Goal: Find specific page/section: Find specific page/section

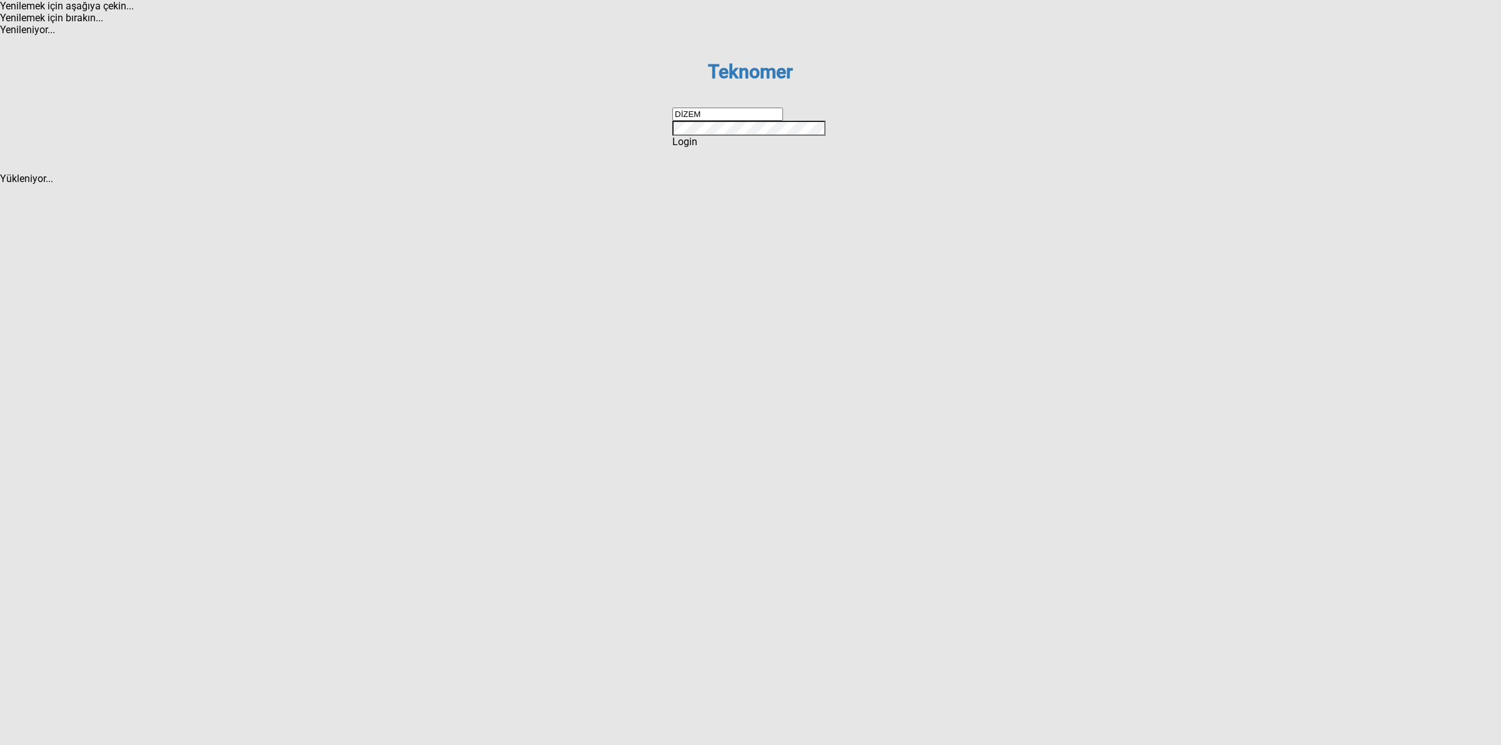
click at [697, 148] on span "Login" at bounding box center [684, 142] width 25 height 12
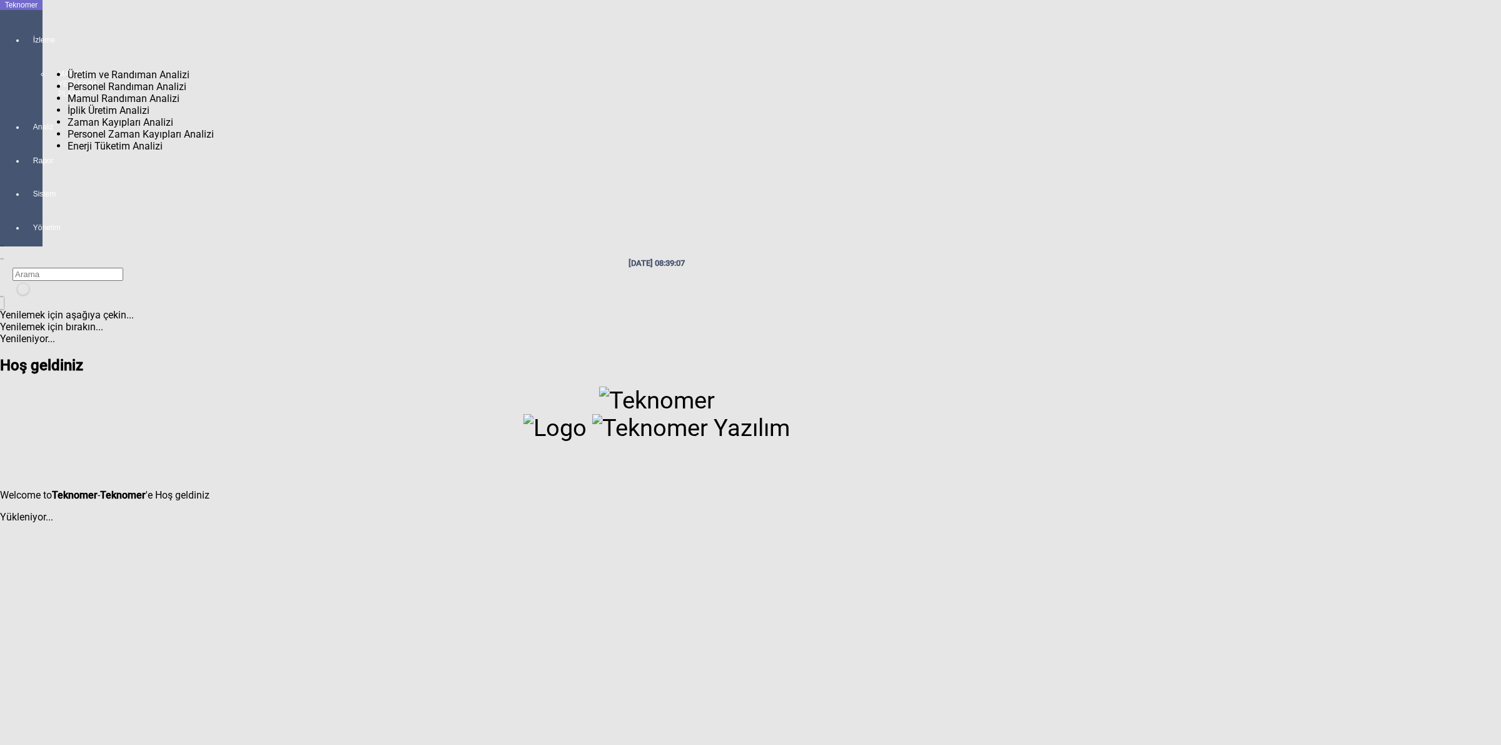
click at [25, 104] on div at bounding box center [34, 104] width 18 height 0
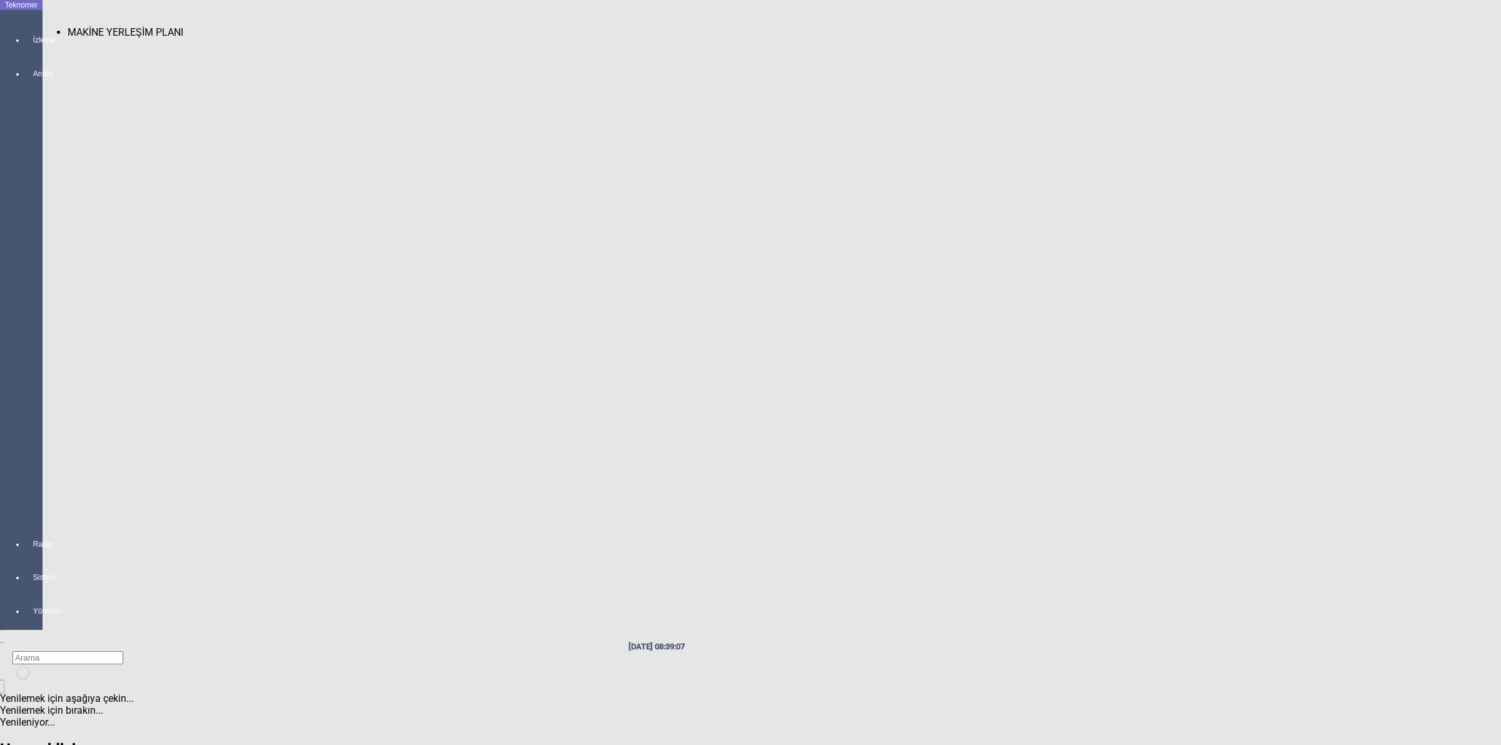
click at [99, 26] on span "MAKİNE YERLEŞİM PLANI" at bounding box center [126, 32] width 116 height 12
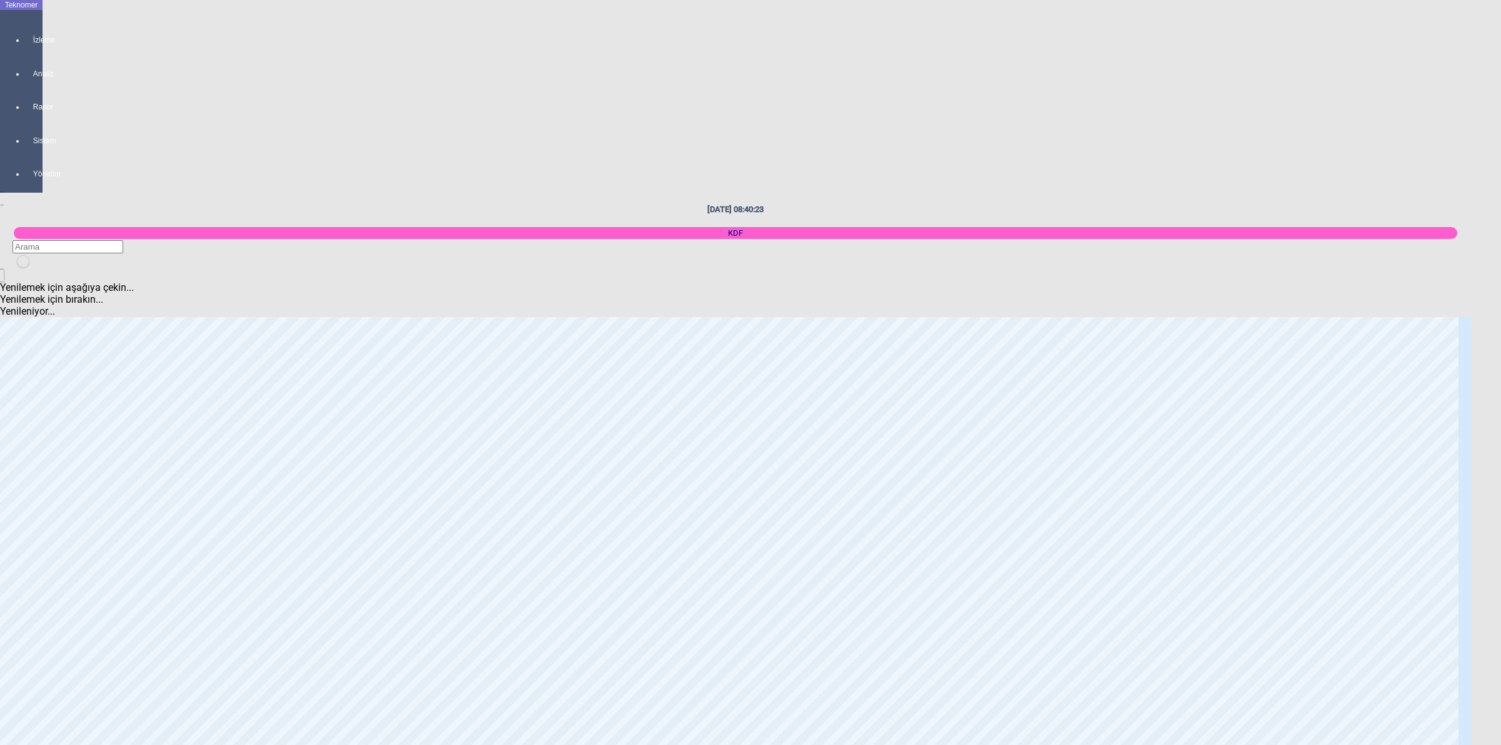
scroll to position [2111, 0]
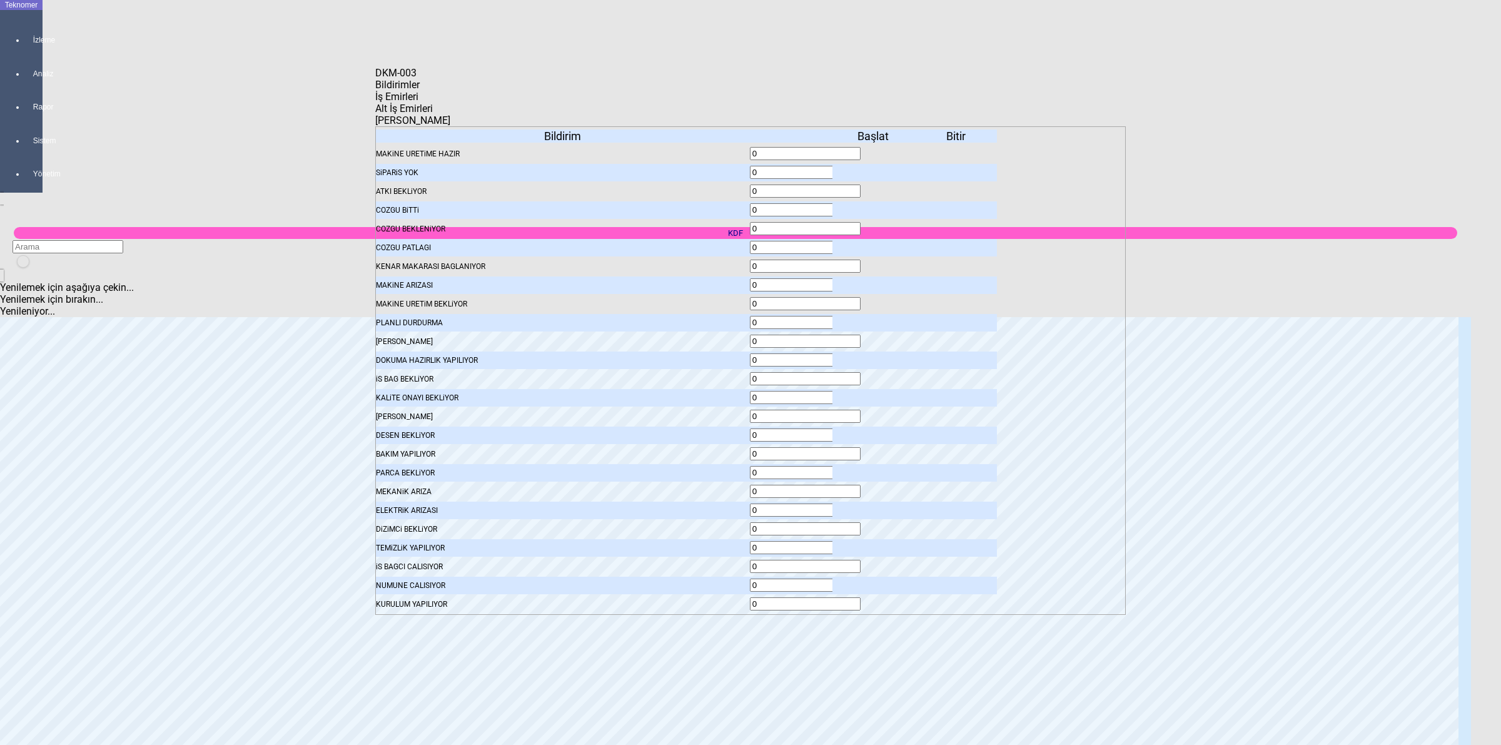
click at [375, 98] on icon at bounding box center [375, 97] width 0 height 12
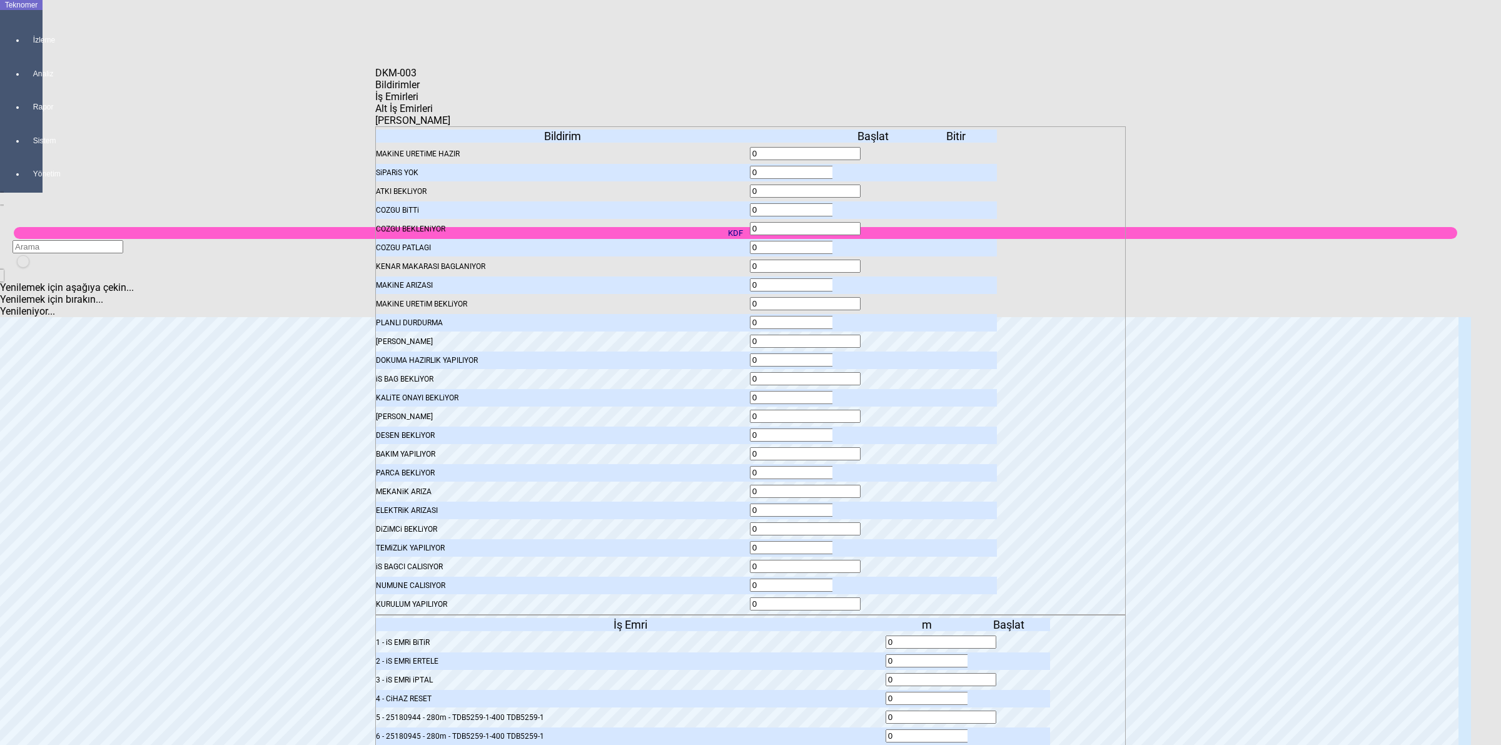
click at [230, 274] on body "Teknomer İzleme Analiz Rapor Sistem Yönetim [DATE] 08:40:32 KDF Yenilemek için …" at bounding box center [750, 372] width 1501 height 745
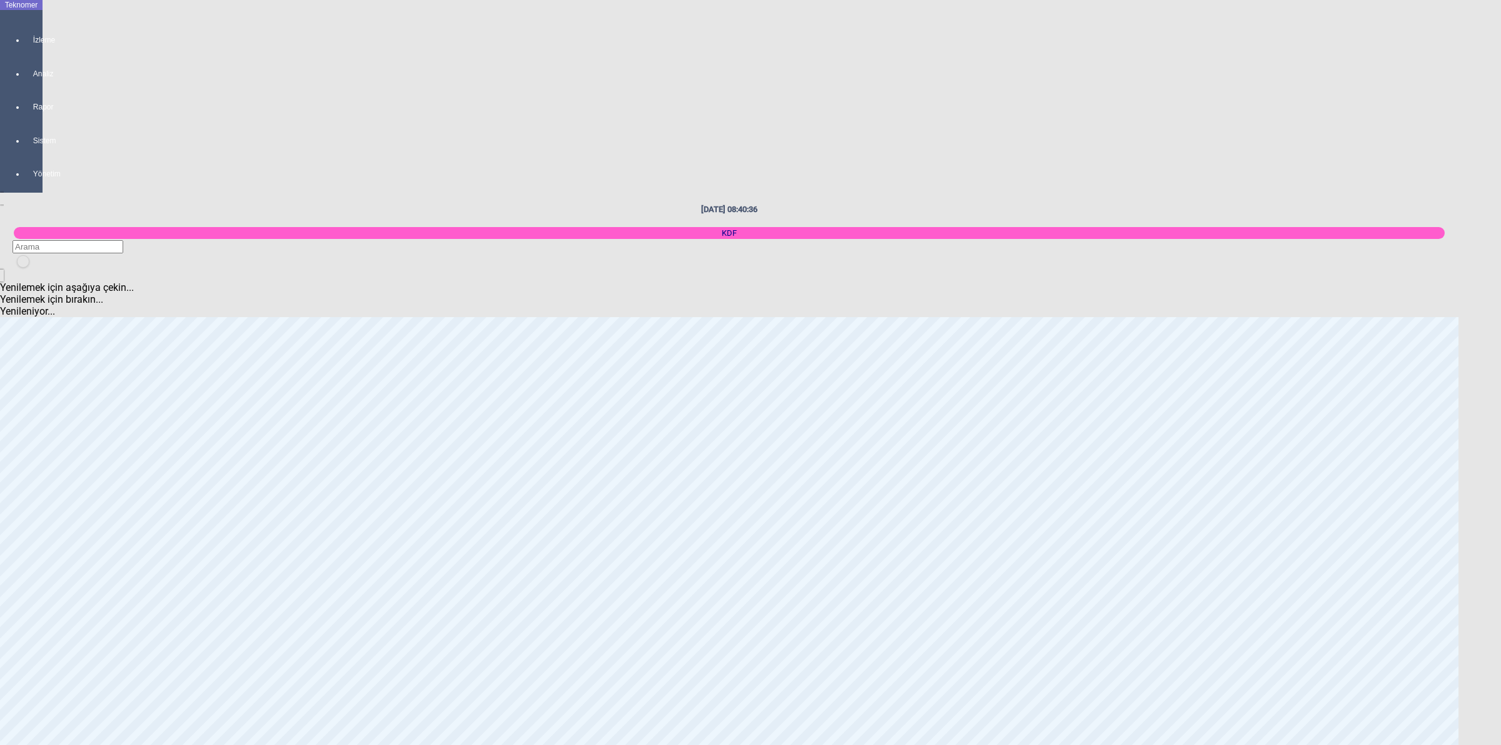
click at [1500, 413] on body "Teknomer İzleme Analiz Rapor Sistem Yönetim [DATE] 08:40:36 KDF Yenilemek için …" at bounding box center [750, 372] width 1501 height 745
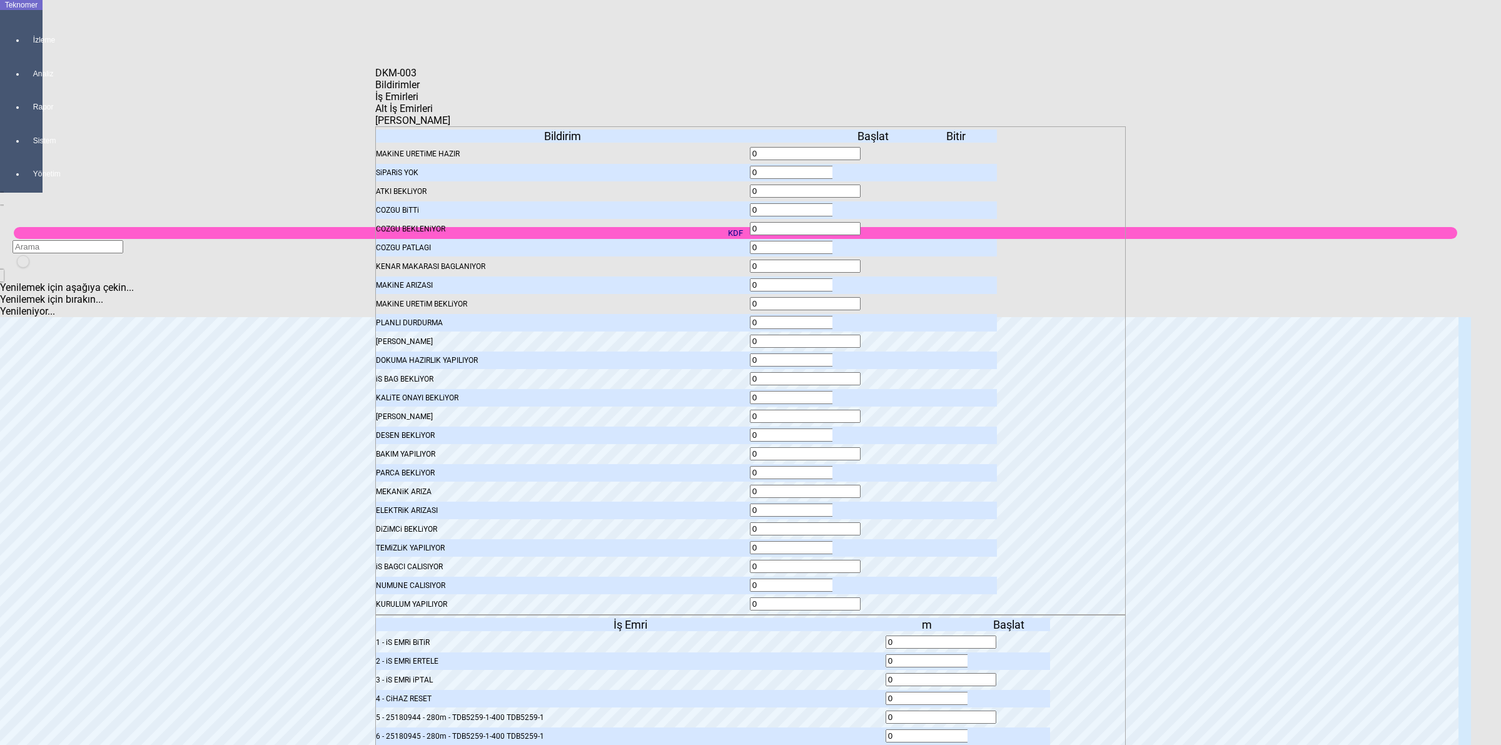
click at [1010, 675] on icon at bounding box center [1010, 679] width 0 height 9
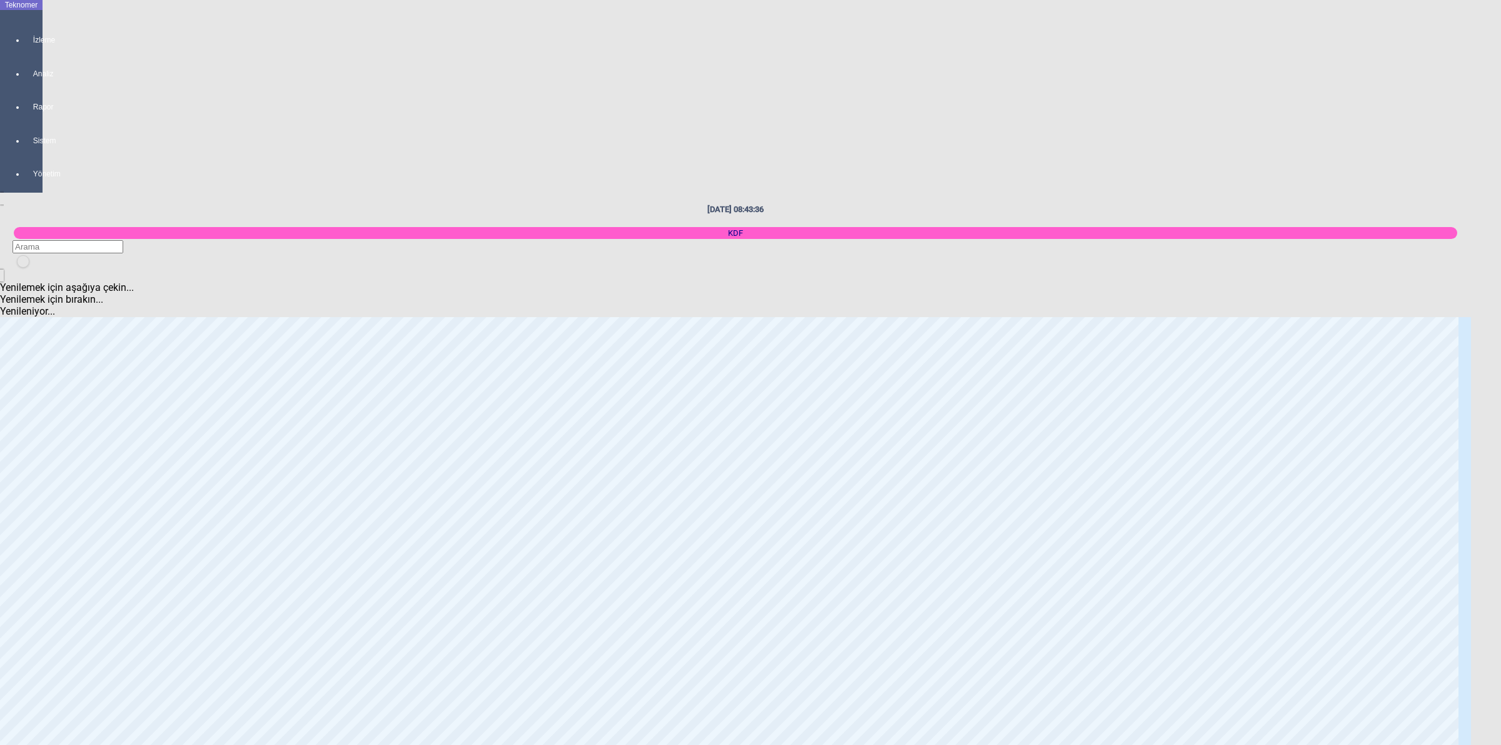
scroll to position [1485, 0]
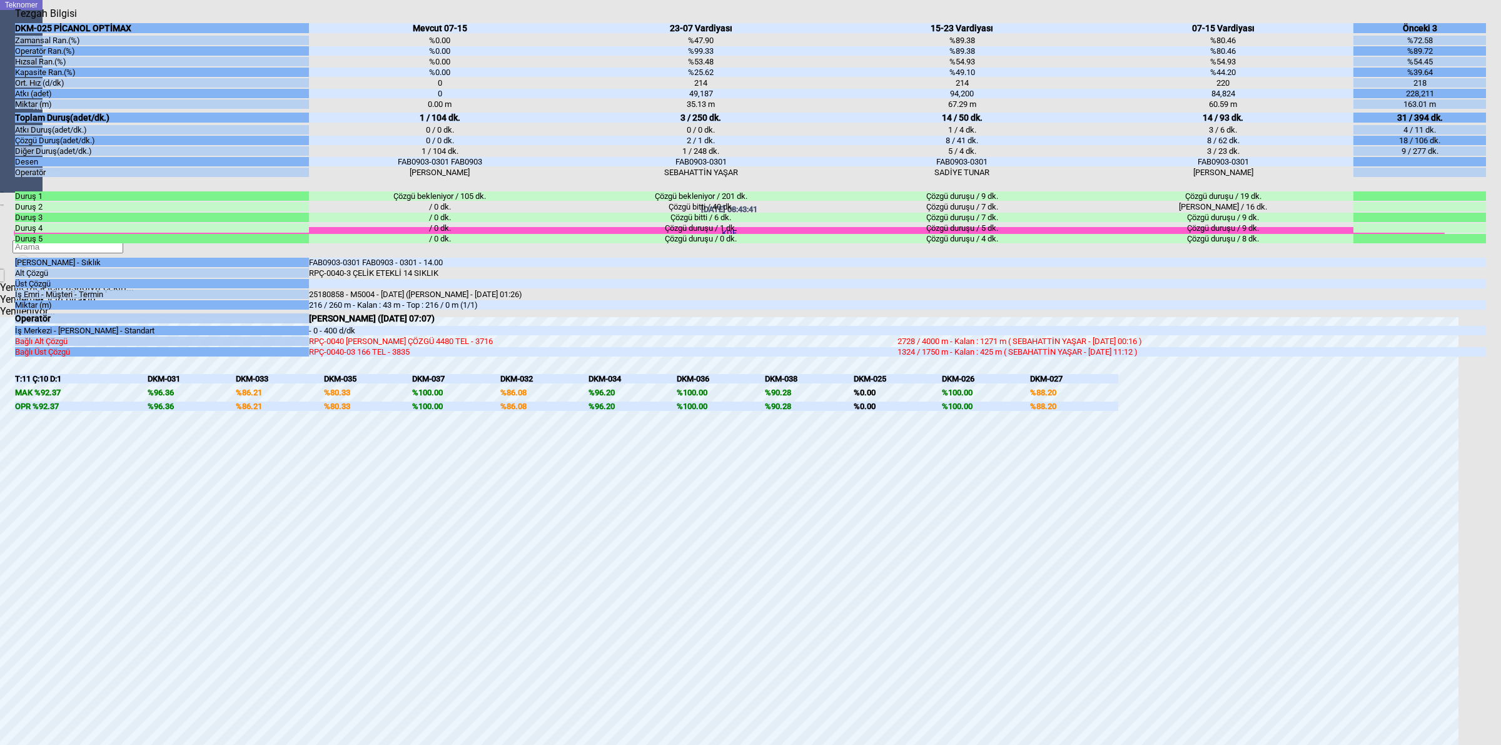
click at [1499, 480] on body "Teknomer İzleme Analiz Rapor Sistem Yönetim [DATE] 08:43:41 KDF Yenilemek için …" at bounding box center [750, 372] width 1501 height 745
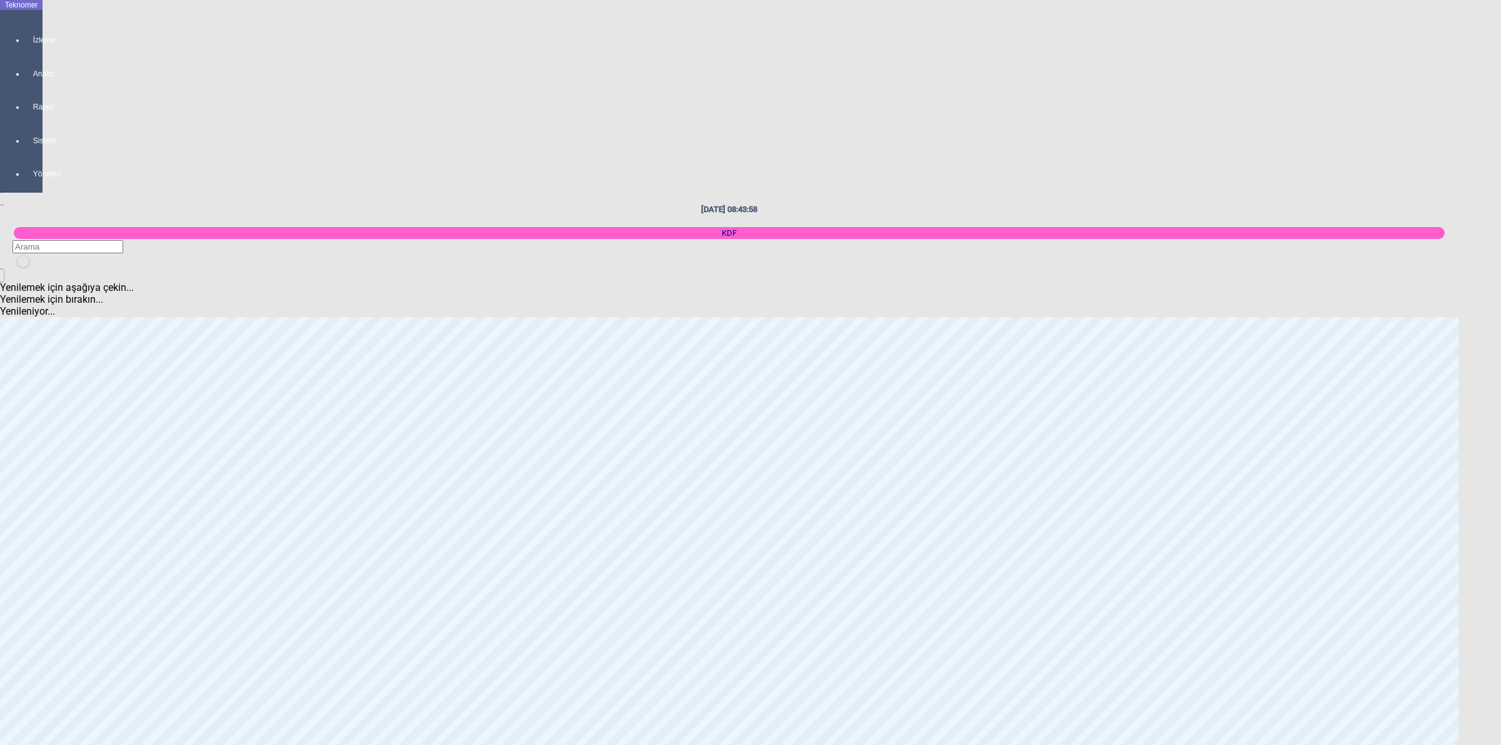
click at [1499, 308] on body "Teknomer İzleme Analiz Rapor Sistem Yönetim [DATE] 08:43:58 KDF Yenilemek için …" at bounding box center [750, 372] width 1501 height 745
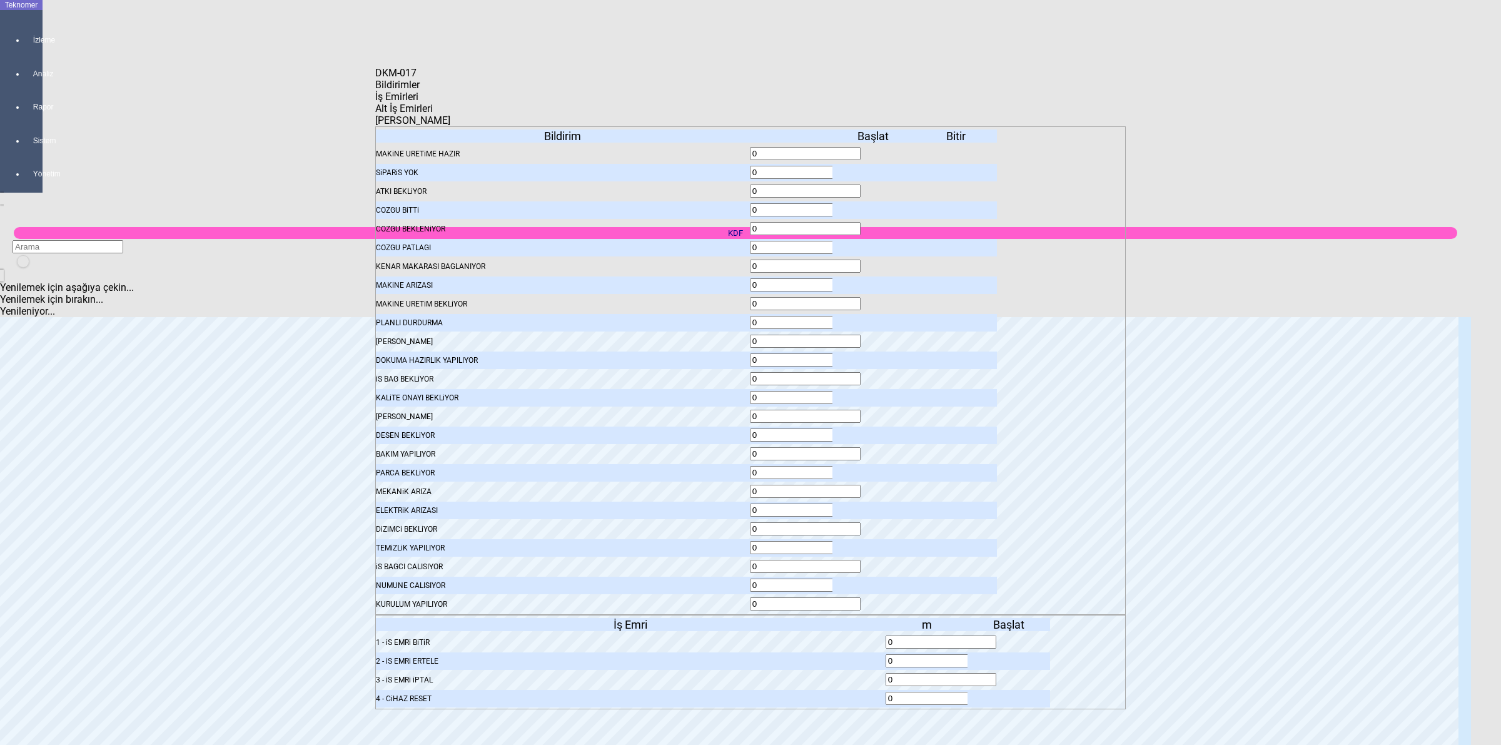
drag, startPoint x: 428, startPoint y: 104, endPoint x: 435, endPoint y: 105, distance: 7.0
click at [420, 91] on span "Bildirimler" at bounding box center [397, 85] width 44 height 12
click at [874, 168] on icon at bounding box center [874, 172] width 0 height 9
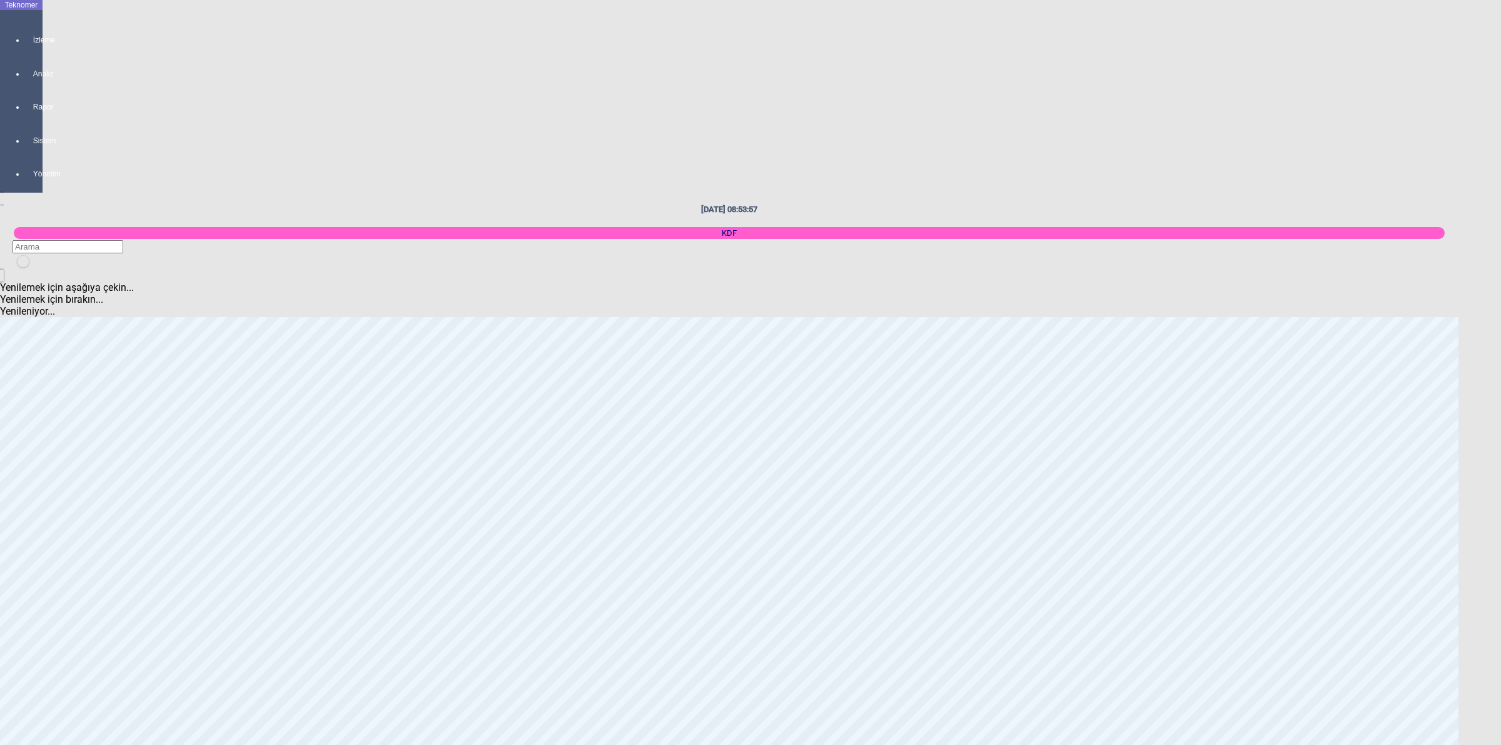
click at [1500, 401] on body "Teknomer İzleme Analiz Rapor Sistem Yönetim [DATE] 08:53:57 KDF Yenilemek için …" at bounding box center [750, 372] width 1501 height 745
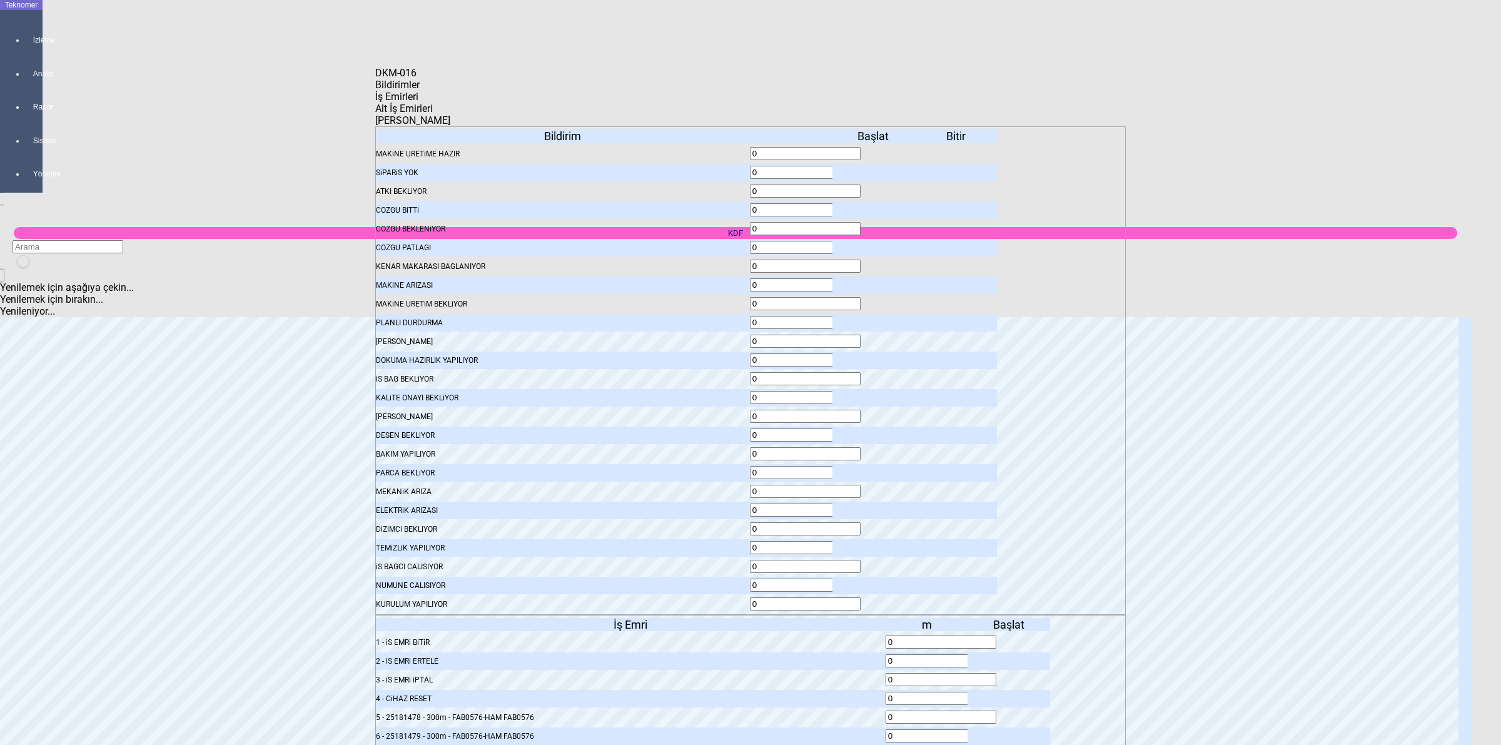
click at [1327, 407] on body "Teknomer İzleme Analiz Rapor Sistem Yönetim [DATE] 08:54:00 KDF Yenilemek için …" at bounding box center [750, 372] width 1501 height 745
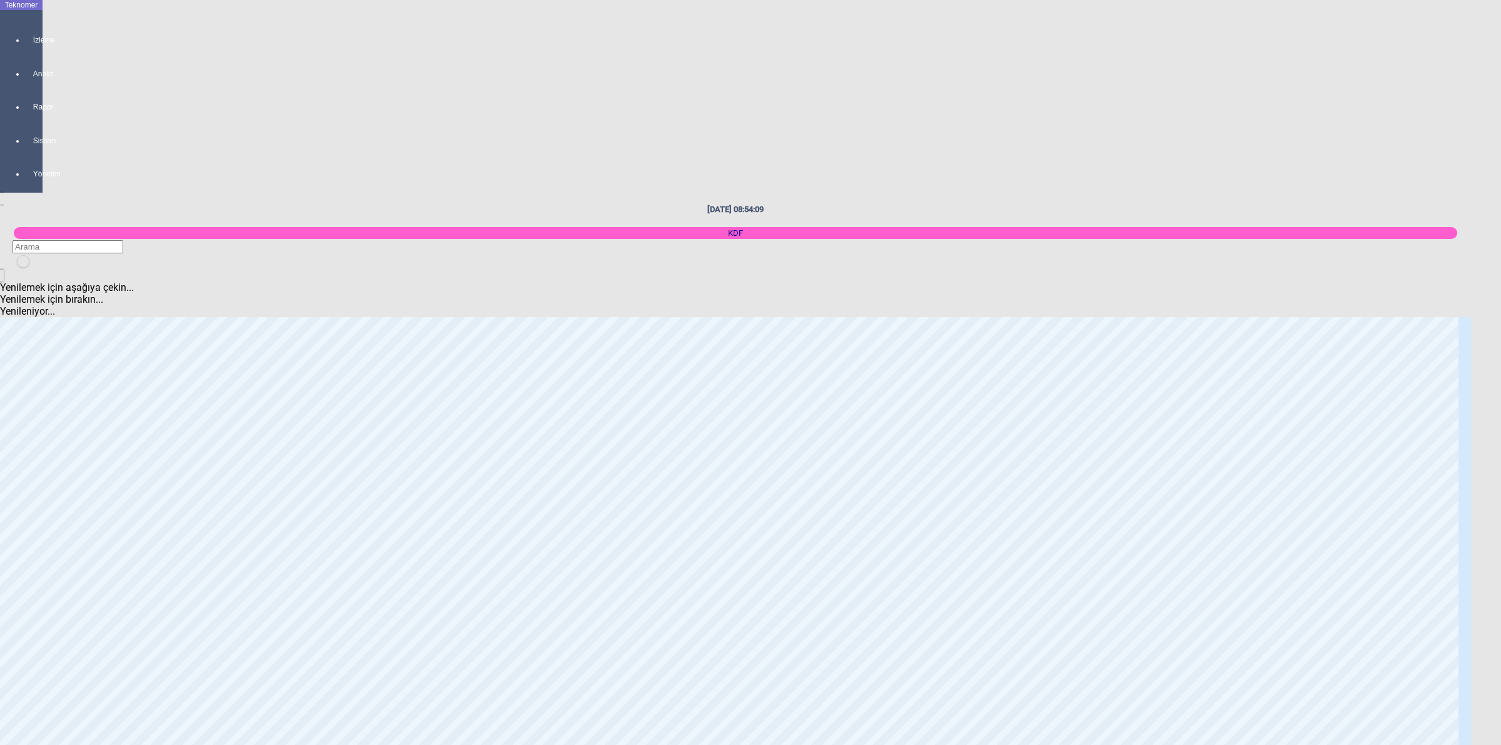
scroll to position [2033, 0]
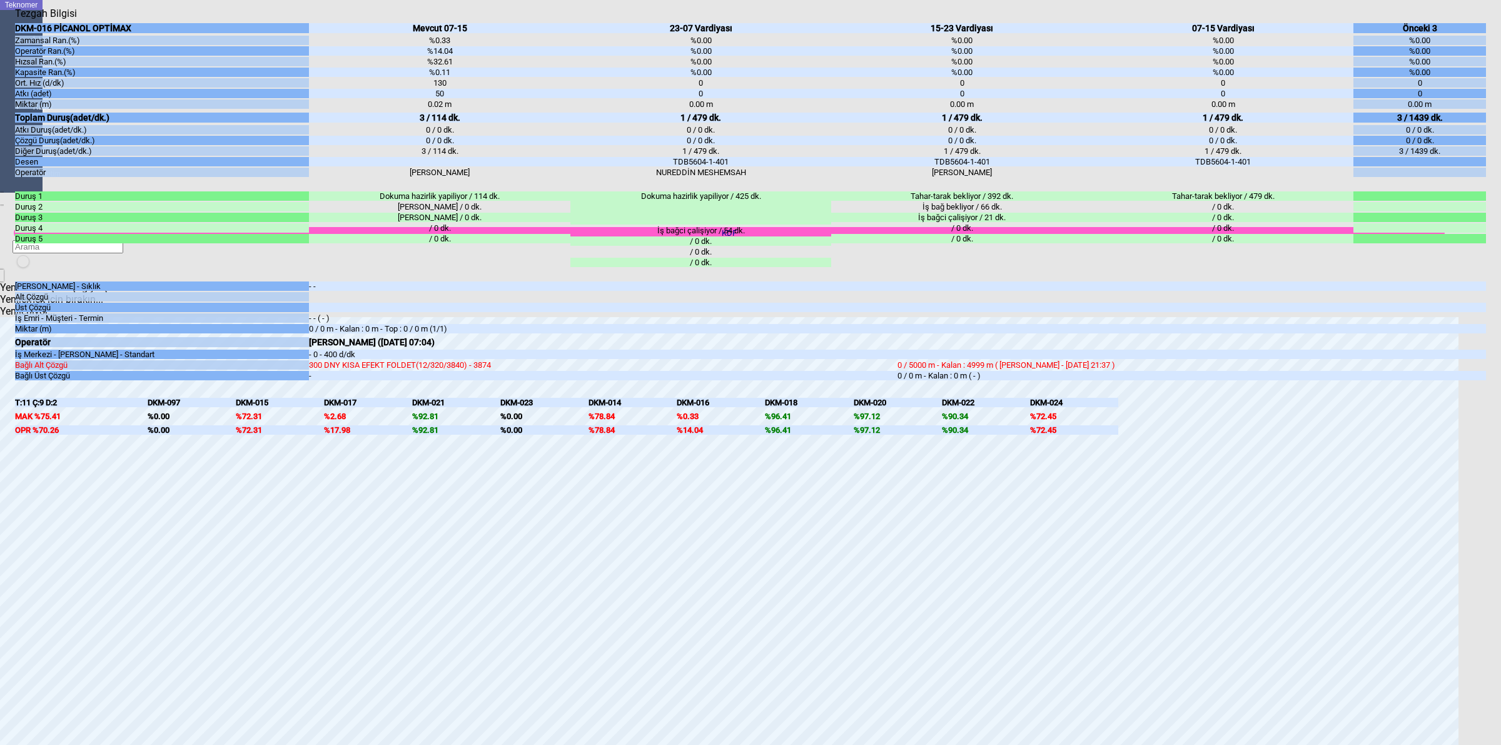
click at [1495, 336] on body "Teknomer İzleme Analiz Rapor Sistem Yönetim [DATE] 08:54:16 KDF Yenilemek için …" at bounding box center [750, 372] width 1501 height 745
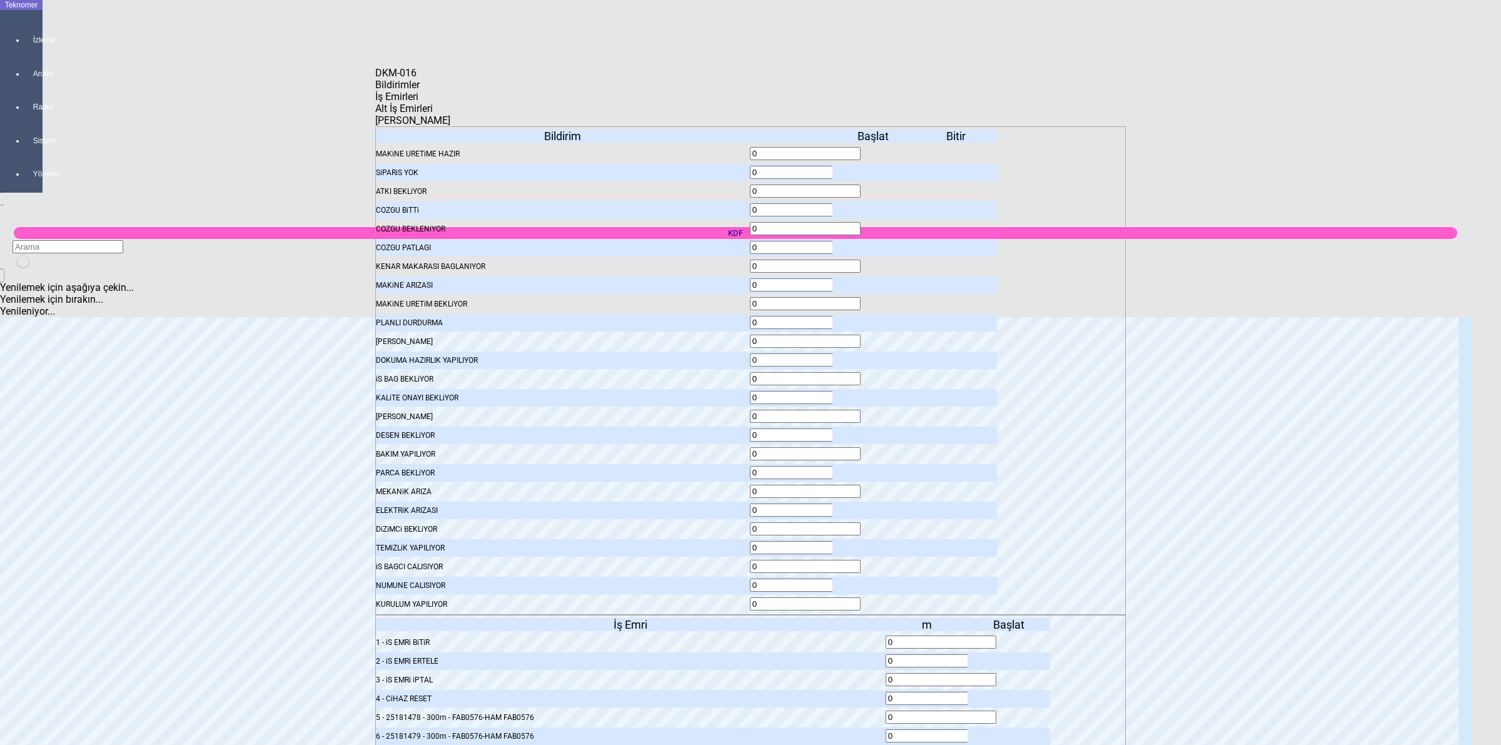
click at [418, 102] on span "İş Emirleri" at bounding box center [396, 97] width 43 height 12
click at [1222, 362] on body "Teknomer İzleme Analiz Rapor Sistem Yönetim [DATE] 08:54:20 KDF Yenilemek için …" at bounding box center [750, 372] width 1501 height 745
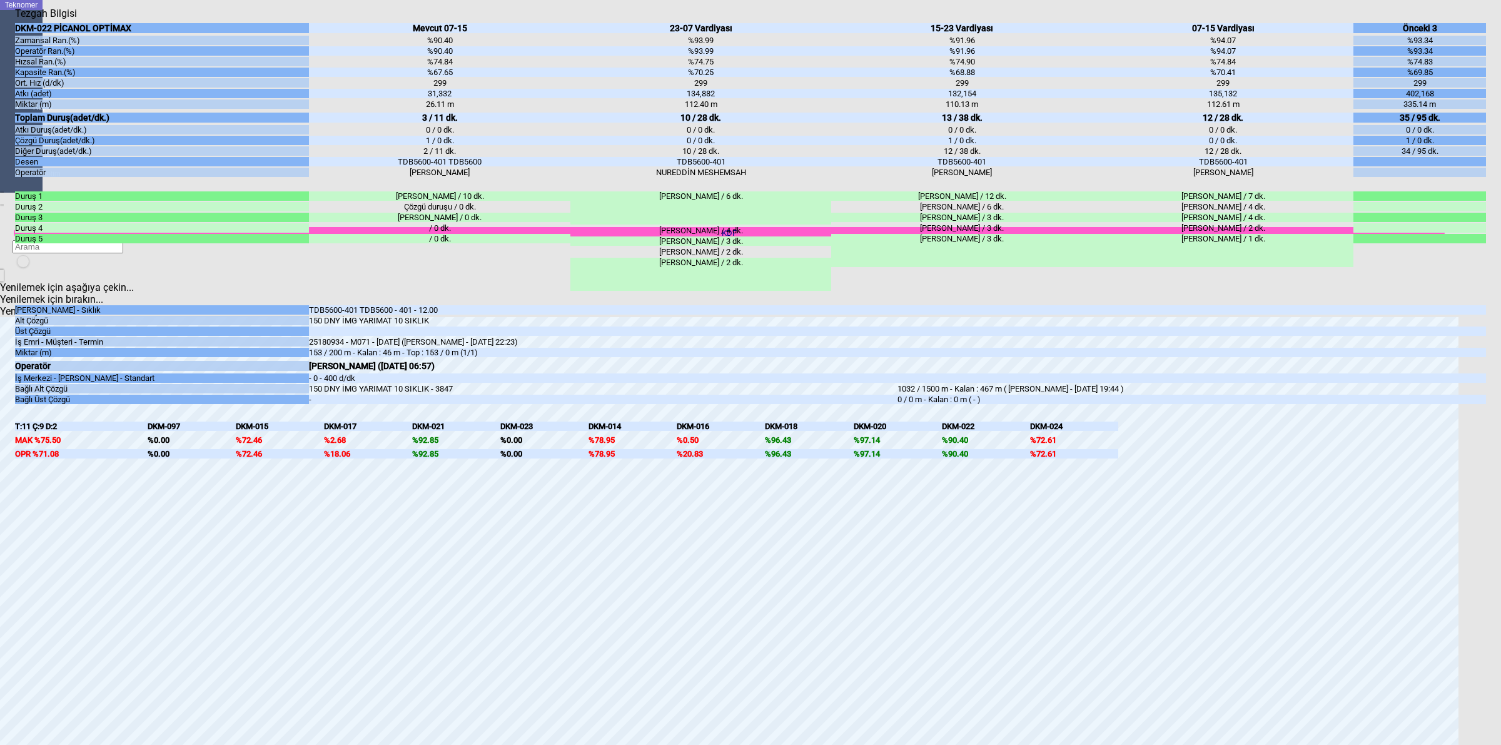
click at [1500, 363] on body "Teknomer İzleme Analiz Rapor Sistem Yönetim [DATE] 08:54:21 KDF Yenilemek için …" at bounding box center [750, 372] width 1501 height 745
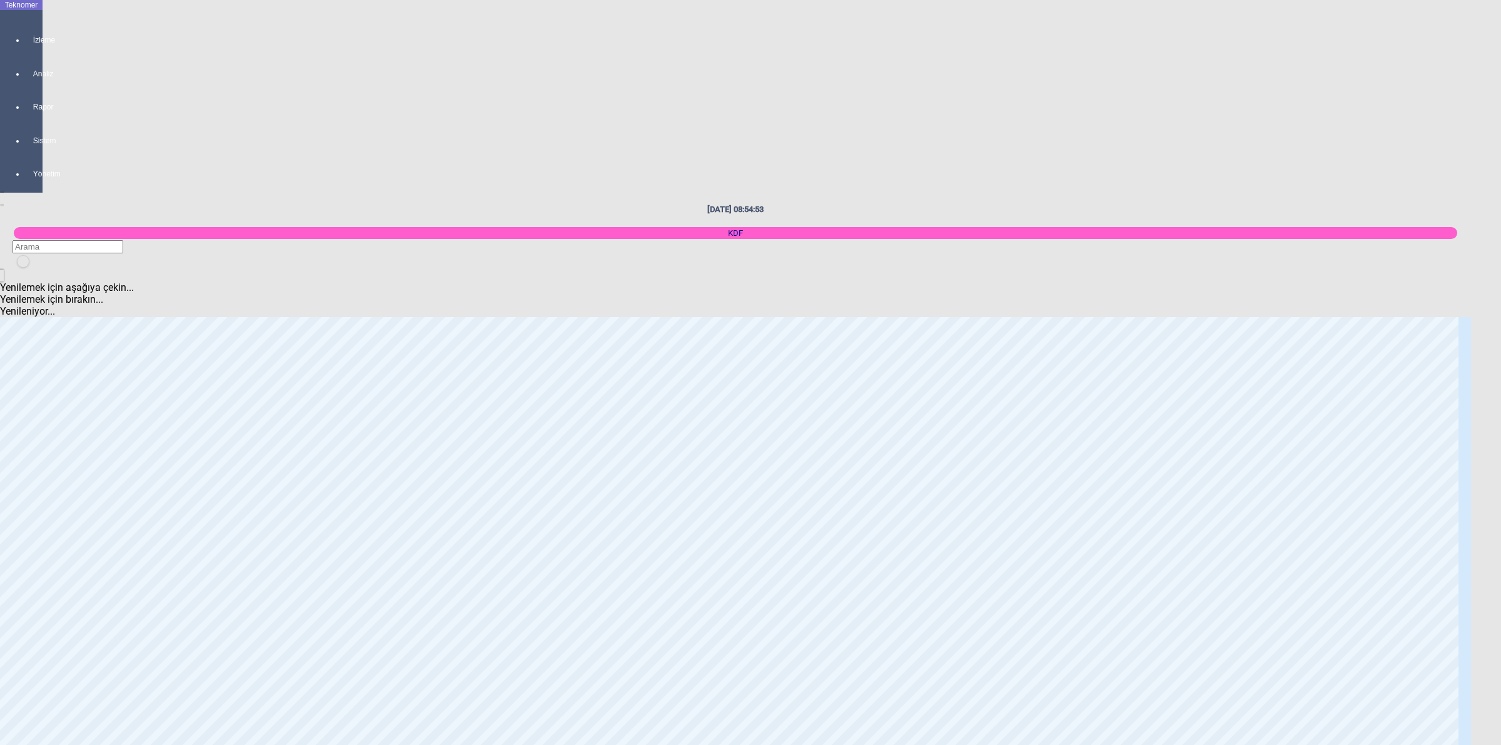
scroll to position [1798, 0]
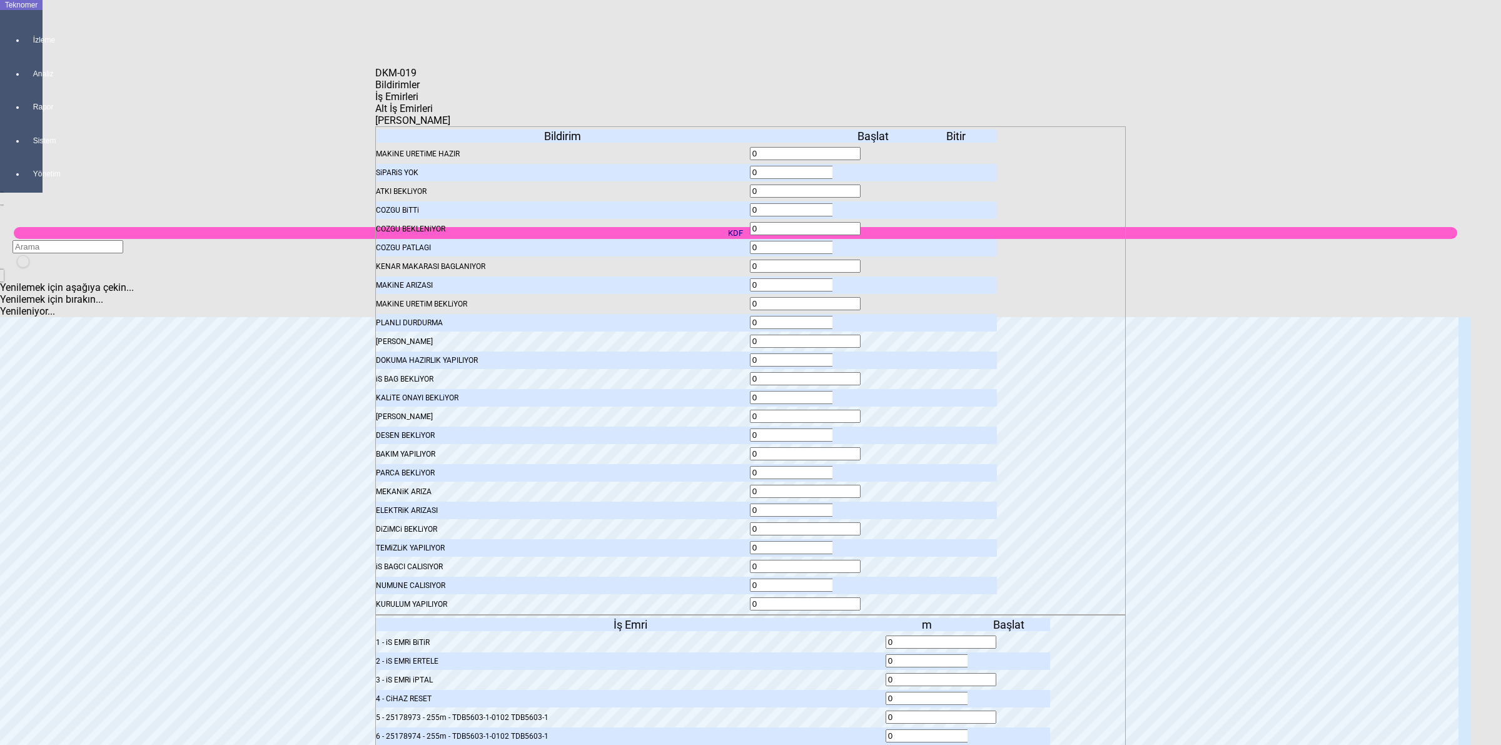
click at [417, 88] on div "Bildirimler İş Emirleri Alt İş Emirleri [PERSON_NAME] Bildirim MAKiNE URETiME H…" at bounding box center [750, 367] width 751 height 577
click at [420, 91] on span "Bildirimler" at bounding box center [397, 85] width 44 height 12
click at [874, 375] on icon at bounding box center [874, 379] width 0 height 9
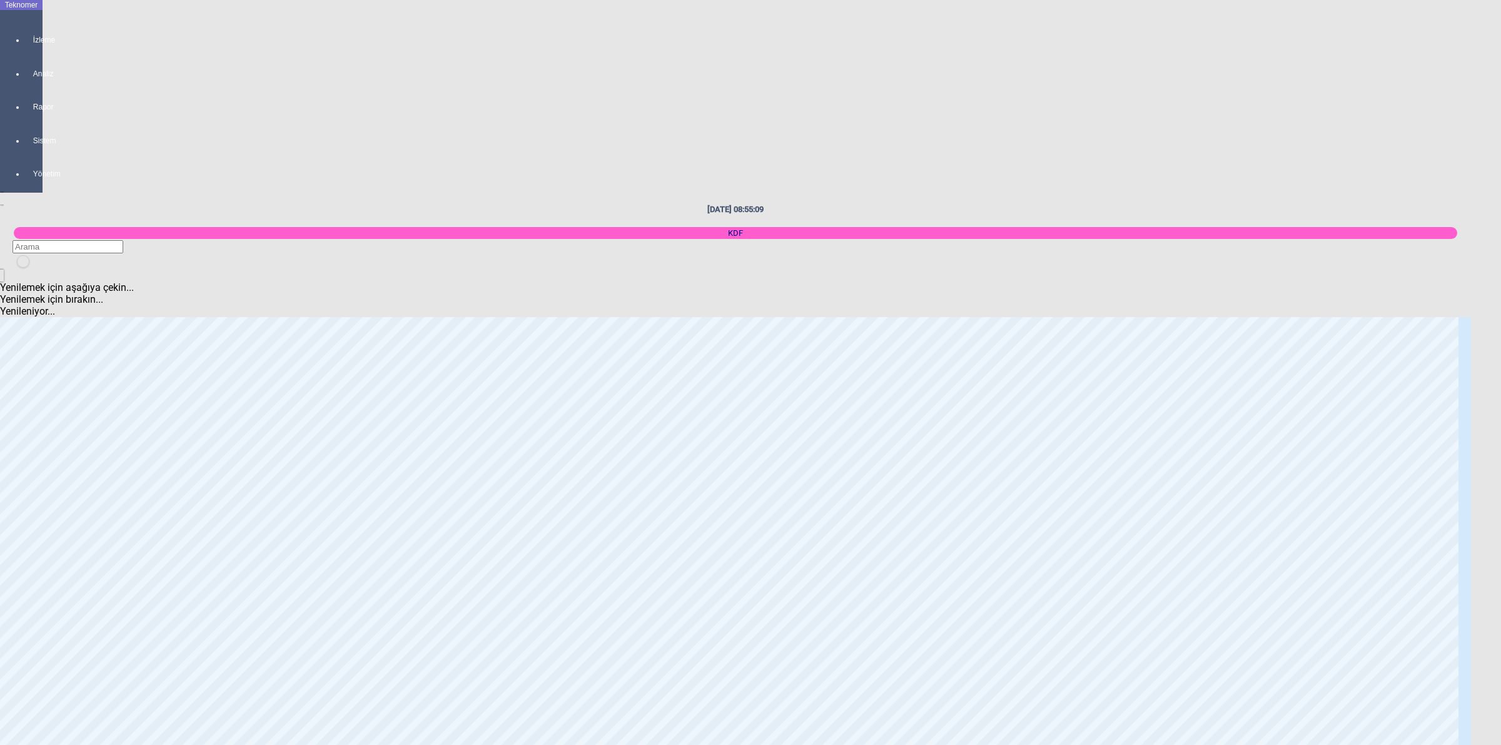
scroll to position [1016, 0]
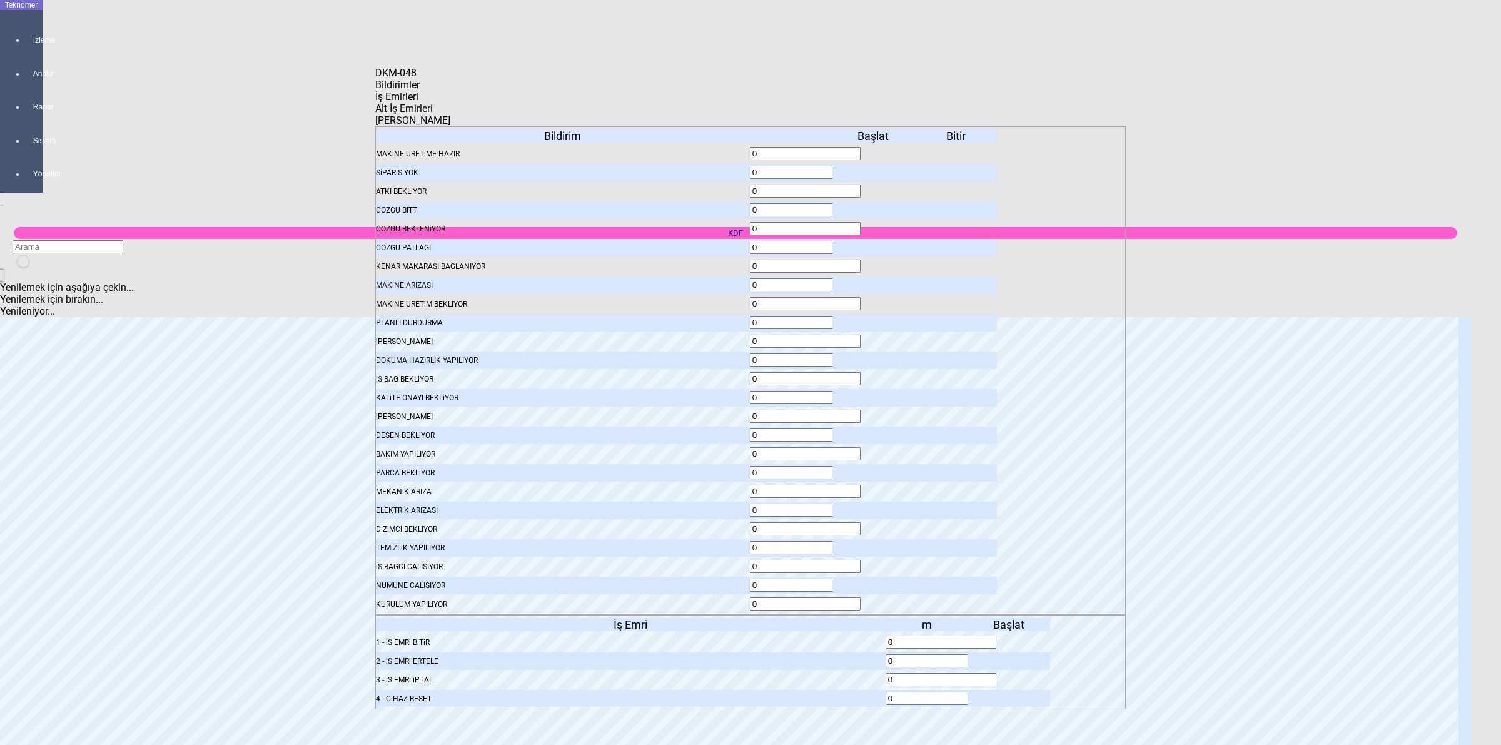
click at [874, 168] on icon at bounding box center [874, 172] width 0 height 9
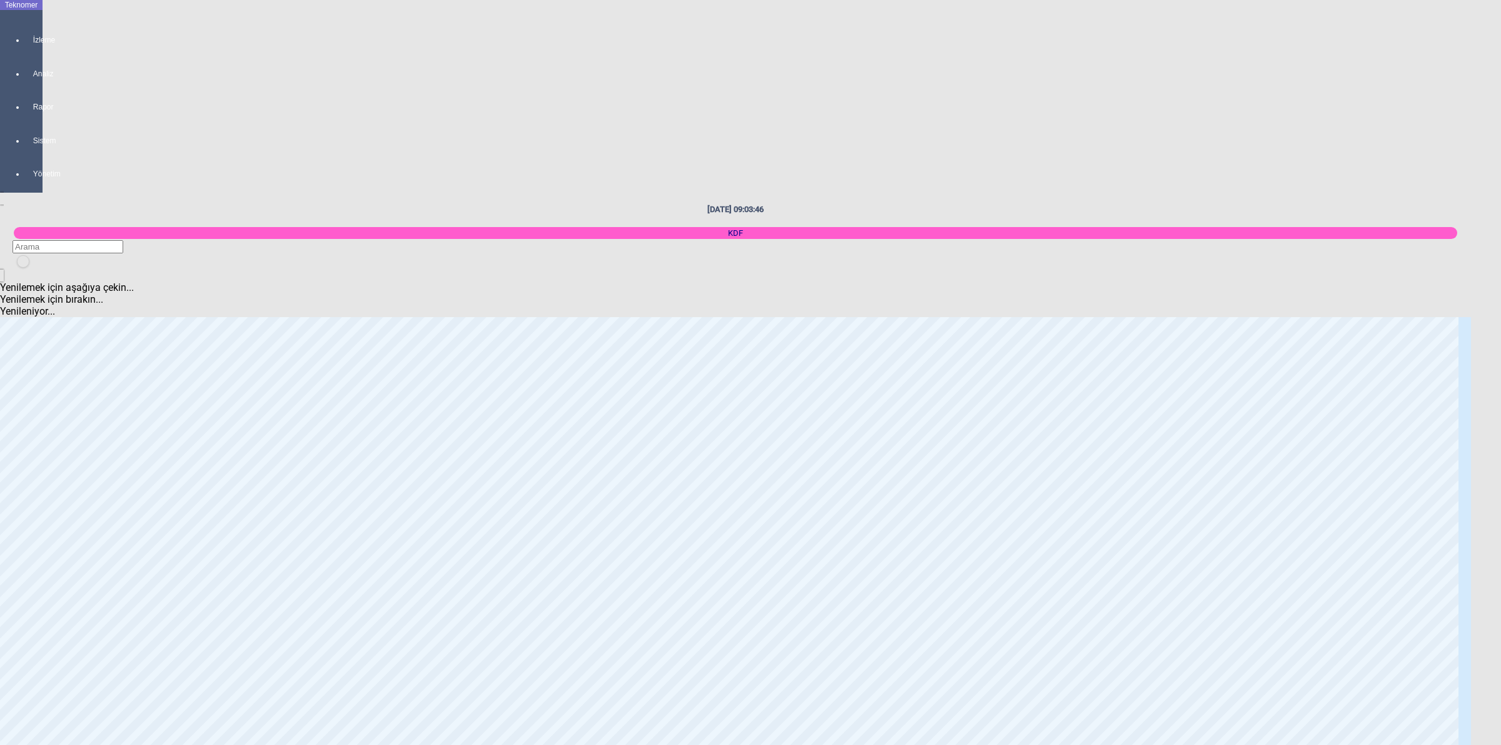
scroll to position [782, 0]
